Goal: Information Seeking & Learning: Learn about a topic

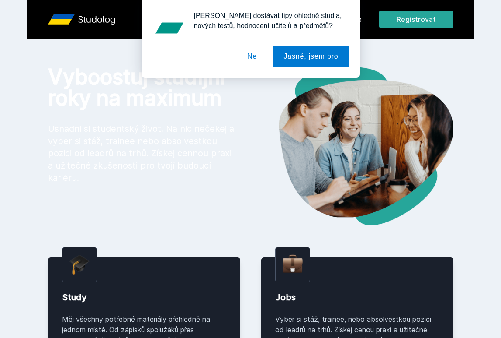
click at [260, 58] on button "Ne" at bounding box center [252, 56] width 31 height 22
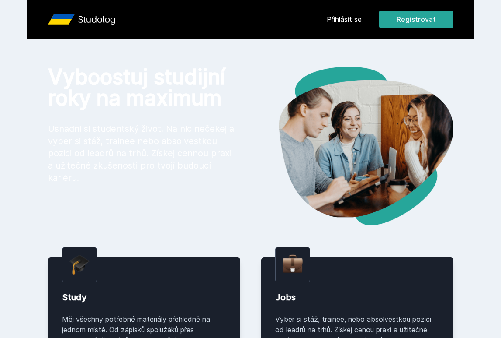
click at [341, 19] on link "Přihlásit se" at bounding box center [344, 19] width 35 height 10
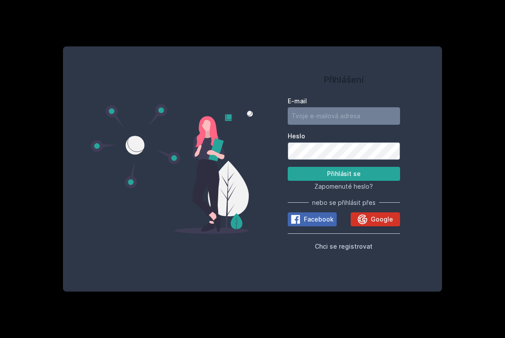
click at [364, 223] on icon at bounding box center [362, 219] width 10 height 10
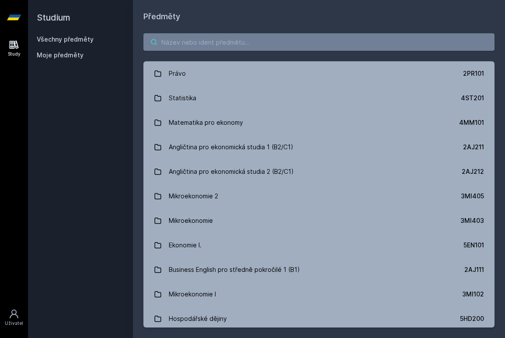
click at [269, 37] on input "search" at bounding box center [318, 41] width 351 height 17
paste input "3MI191"
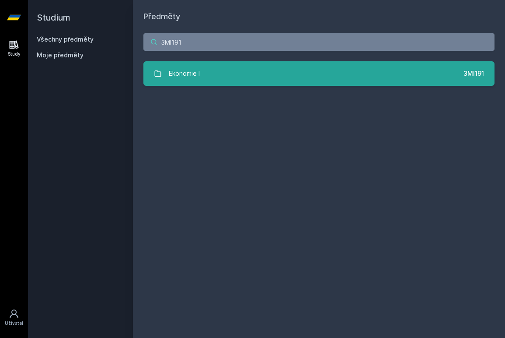
type input "3MI191"
click at [279, 70] on link "Ekonomie I 3MI191" at bounding box center [318, 73] width 351 height 24
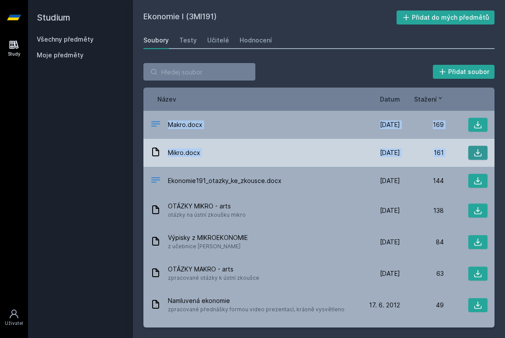
drag, startPoint x: 155, startPoint y: 125, endPoint x: 472, endPoint y: 152, distance: 318.2
click at [472, 152] on div "Makro.docx [DATE] [DATE] 169 Mikro.docx [DATE] [DATE] 161 Ekonomie191_otazky_ke…" at bounding box center [318, 219] width 351 height 216
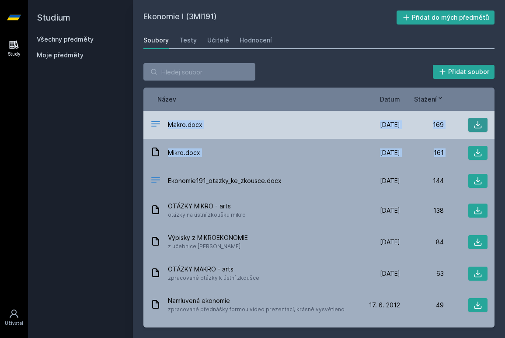
click at [478, 125] on icon at bounding box center [478, 124] width 9 height 9
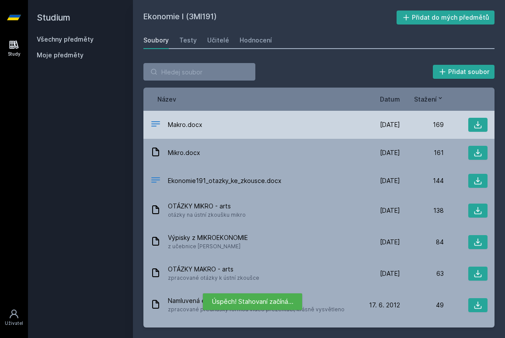
click at [249, 125] on div "Makro.docx" at bounding box center [253, 124] width 206 height 13
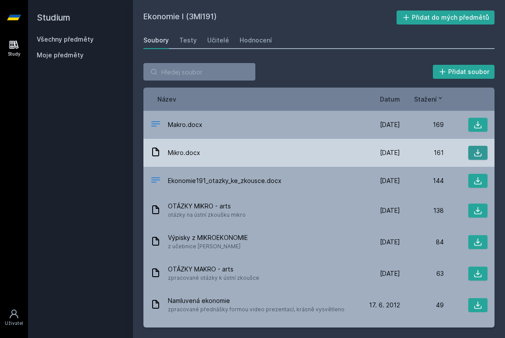
click at [475, 150] on icon at bounding box center [478, 152] width 9 height 9
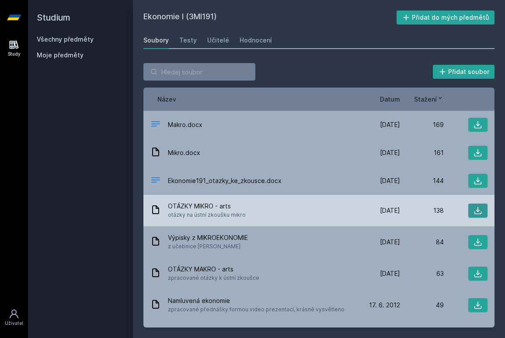
click at [476, 209] on icon at bounding box center [478, 210] width 9 height 9
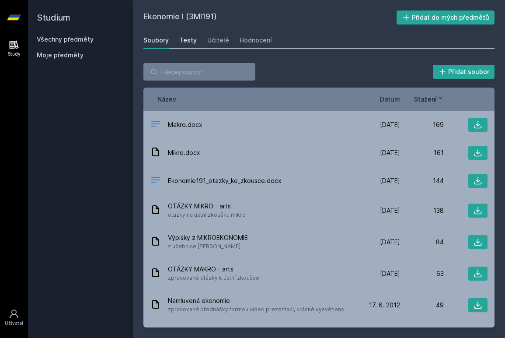
click at [191, 36] on div "Testy" at bounding box center [187, 40] width 17 height 9
